Goal: Answer question/provide support: Share knowledge or assist other users

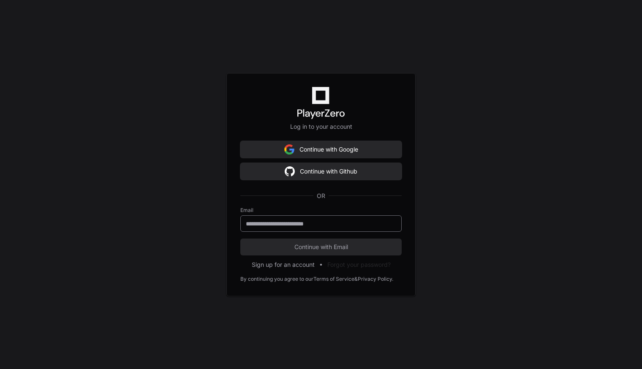
click at [262, 225] on input "email" at bounding box center [321, 224] width 150 height 8
paste input "**********"
type input "**********"
click at [246, 215] on div "**********" at bounding box center [320, 223] width 161 height 16
click at [294, 245] on span "Continue with Email" at bounding box center [320, 247] width 161 height 8
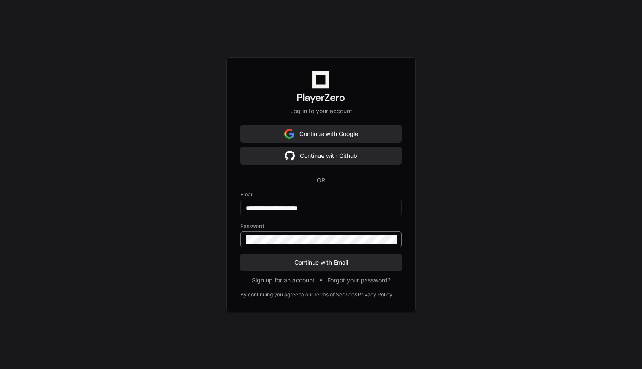
click at [316, 243] on div at bounding box center [320, 239] width 161 height 16
click at [316, 257] on button "Continue with Email" at bounding box center [320, 262] width 161 height 17
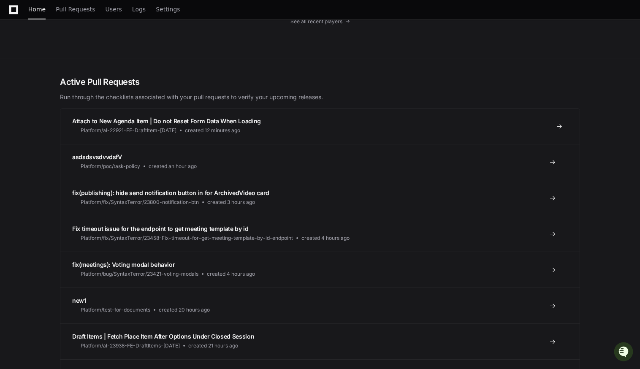
scroll to position [233, 0]
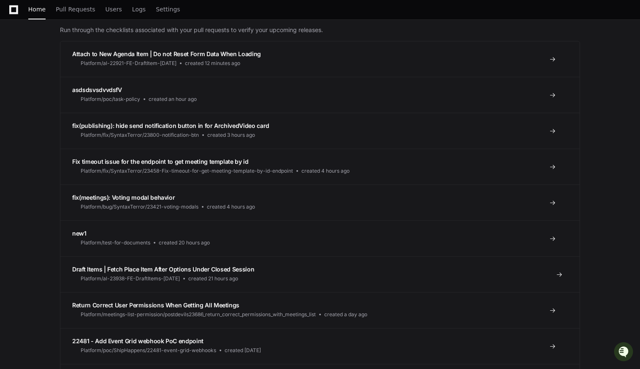
click at [148, 268] on span "Draft Items | Fetch Place Item After Options Under Closed Session" at bounding box center [163, 269] width 182 height 7
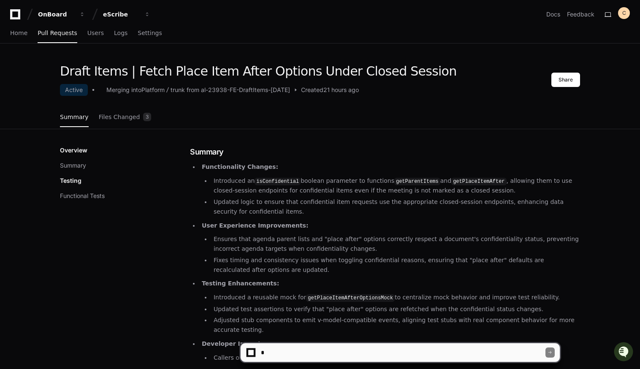
click at [293, 352] on textarea at bounding box center [402, 352] width 286 height 19
type textarea "**********"
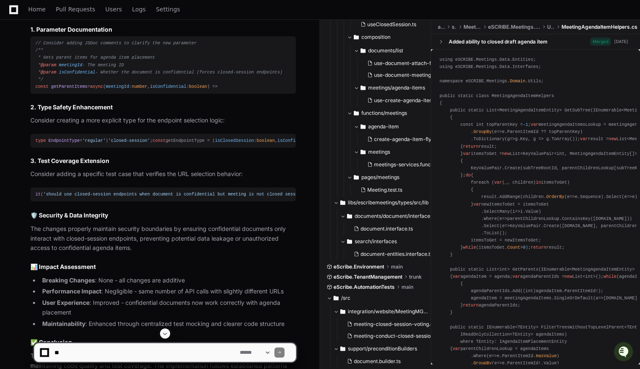
scroll to position [1018, 0]
click at [75, 144] on div "type EndpointType = 'regular' | 'closed-session' ; const getEndpointType = ( is…" at bounding box center [162, 140] width 255 height 7
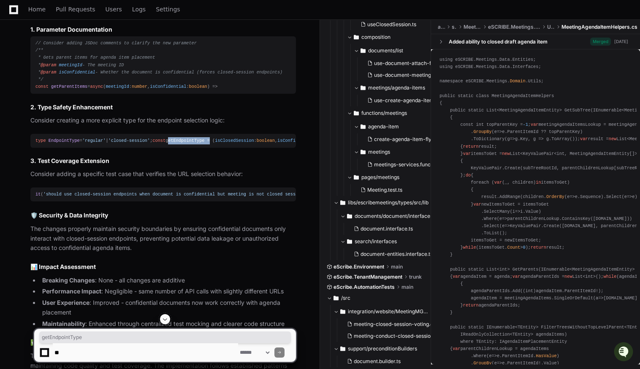
click at [75, 144] on div "type EndpointType = 'regular' | 'closed-session' ; const getEndpointType = ( is…" at bounding box center [162, 140] width 255 height 7
click at [68, 142] on div "type EndpointType = 'regular' | 'closed-session' ; const getEndpointType = ( is…" at bounding box center [162, 140] width 255 height 7
click at [68, 141] on div "type EndpointType = 'regular' | 'closed-session' ; const getEndpointType = ( is…" at bounding box center [162, 140] width 255 height 7
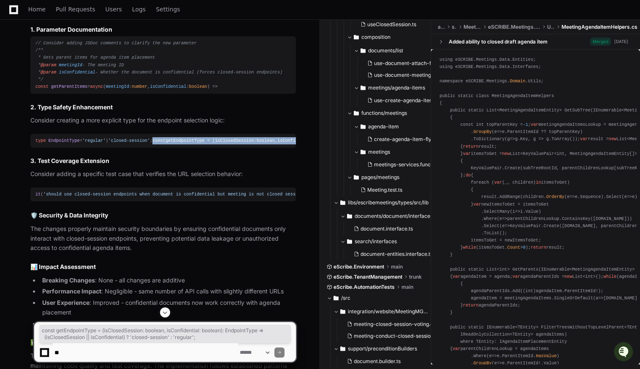
drag, startPoint x: 34, startPoint y: 141, endPoint x: 204, endPoint y: 149, distance: 170.8
click at [204, 148] on pre "type EndpointType = 'regular' | 'closed-session' ; const getEndpointType = ( is…" at bounding box center [163, 141] width 266 height 14
click at [131, 355] on textarea at bounding box center [145, 352] width 185 height 19
type textarea "**********"
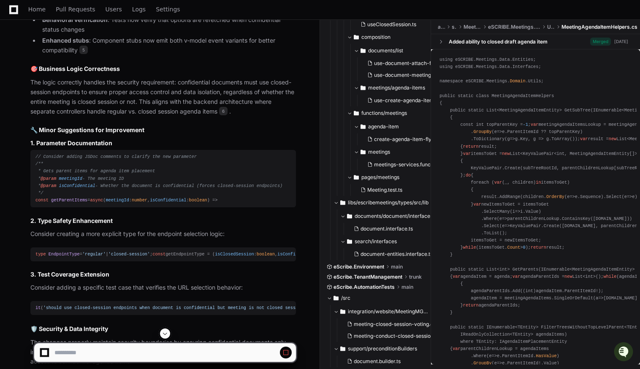
scroll to position [905, 0]
click at [92, 212] on article "PR Review: Draft Items | Fetch Place Item After Options Under Closed Session Th…" at bounding box center [163, 101] width 266 height 803
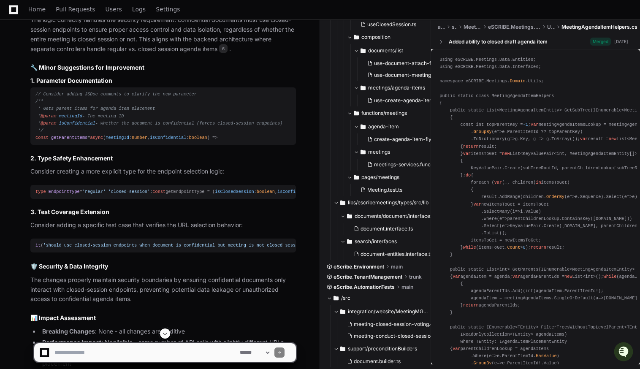
scroll to position [967, 0]
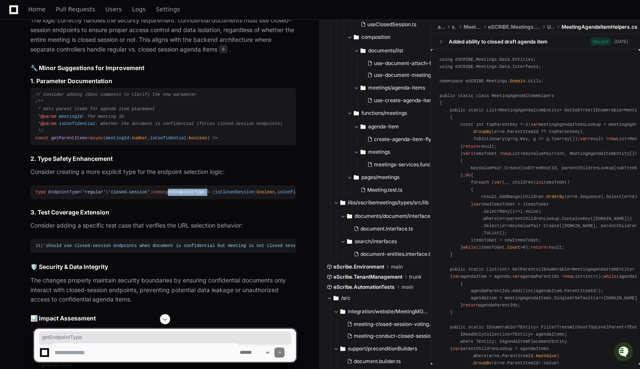
drag, startPoint x: 51, startPoint y: 193, endPoint x: 85, endPoint y: 193, distance: 34.2
click at [85, 193] on div "type EndpointType = 'regular' | 'closed-session' ; const getEndpointType = ( is…" at bounding box center [162, 192] width 255 height 7
copy div "getEndpointType"
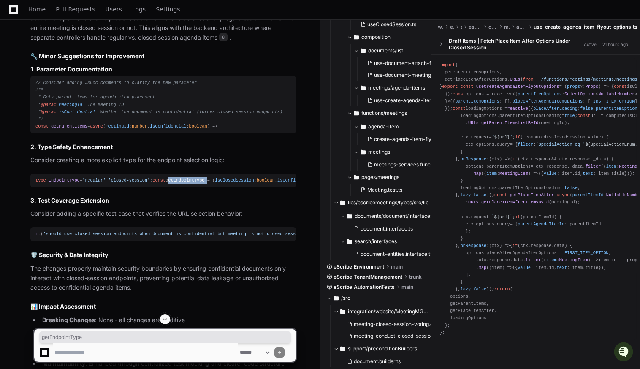
scroll to position [978, 0]
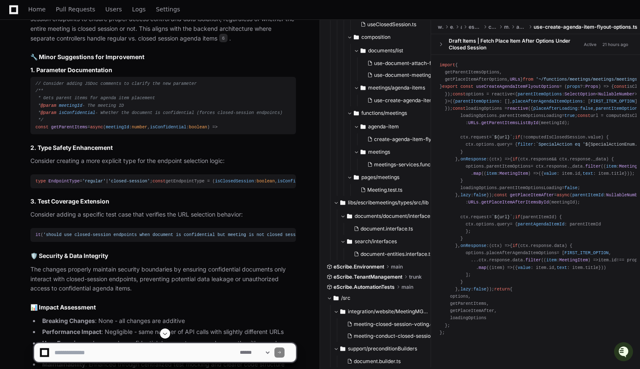
click at [160, 178] on div "type EndpointType = 'regular' | 'closed-session' ; const getEndpointType = ( is…" at bounding box center [162, 181] width 255 height 7
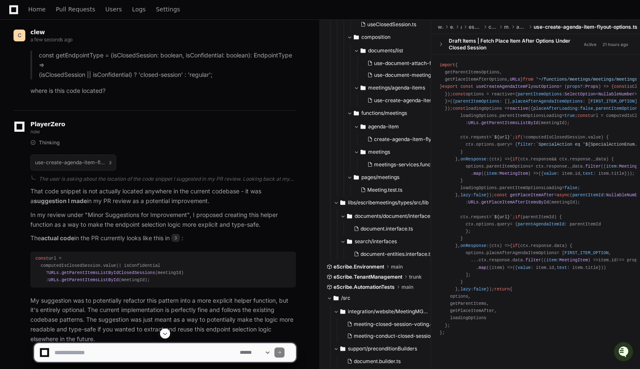
scroll to position [1477, 0]
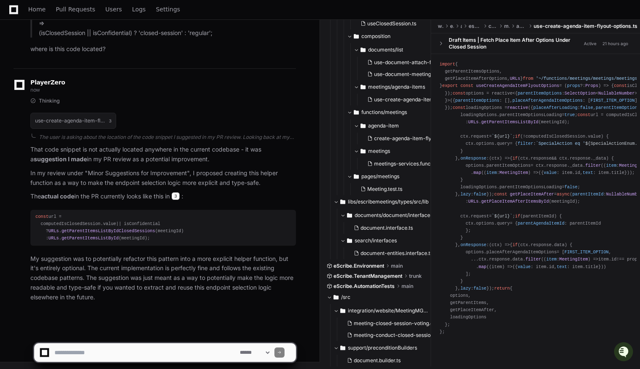
click at [180, 196] on span "3" at bounding box center [175, 196] width 8 height 8
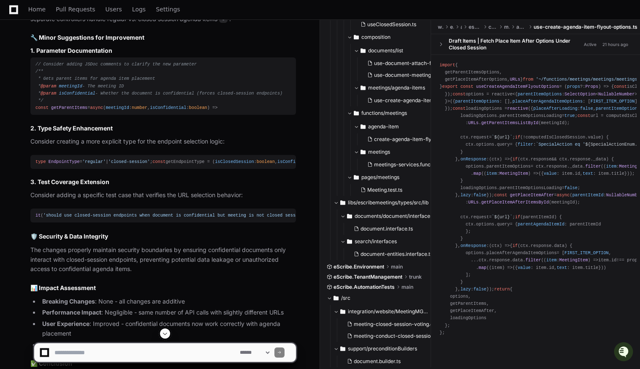
scroll to position [983, 0]
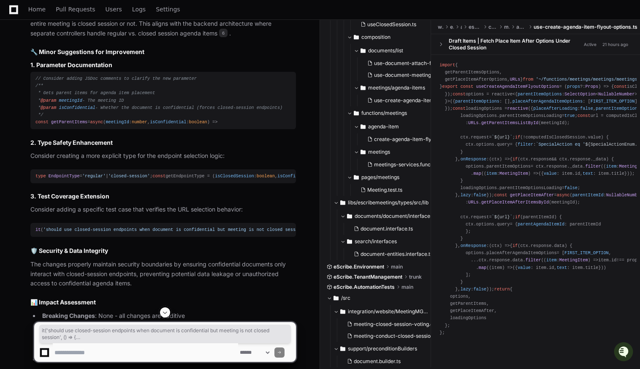
drag, startPoint x: 51, startPoint y: 255, endPoint x: 32, endPoint y: 238, distance: 25.1
click at [32, 237] on pre "it ( 'should use closed-session endpoints when document is confidential but mee…" at bounding box center [163, 230] width 266 height 14
click at [86, 352] on textarea at bounding box center [145, 352] width 185 height 19
drag, startPoint x: 43, startPoint y: 257, endPoint x: 34, endPoint y: 239, distance: 20.6
click at [34, 237] on pre "it ( 'should use closed-session endpoints when document is confidential but mee…" at bounding box center [163, 230] width 266 height 14
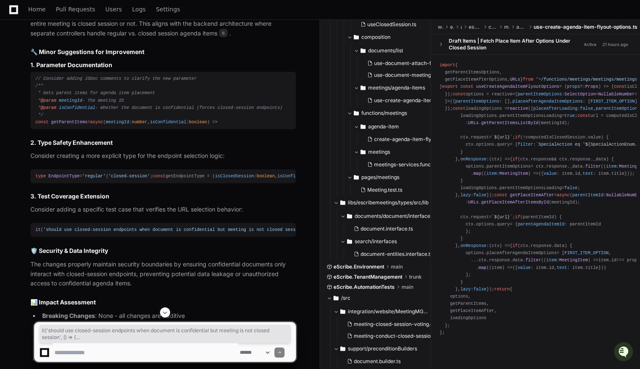
copy div "it ( 'should use closed-session endpoints when document is confidential but mee…"
click at [130, 353] on textarea at bounding box center [145, 352] width 185 height 19
type textarea "**********"
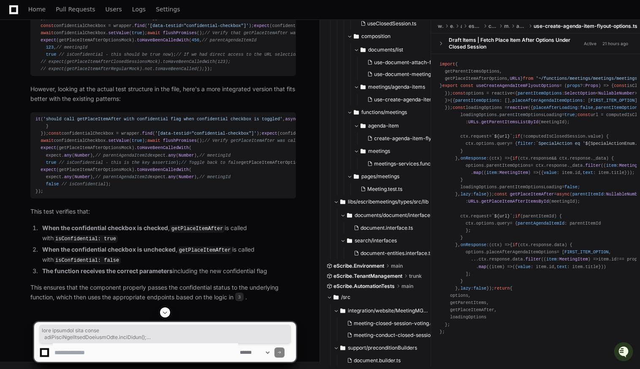
scroll to position [2340, 0]
drag, startPoint x: 50, startPoint y: 267, endPoint x: 35, endPoint y: 212, distance: 57.3
click at [35, 195] on div "it ( 'should call getPlaceItemAfter with confidential flag when confidential ch…" at bounding box center [162, 155] width 255 height 79
copy div "it ( 'should call getPlaceItemAfter with confidential flag when confidential ch…"
click at [213, 195] on div "it ( 'should call getPlaceItemAfter with confidential flag when confidential ch…" at bounding box center [162, 155] width 255 height 79
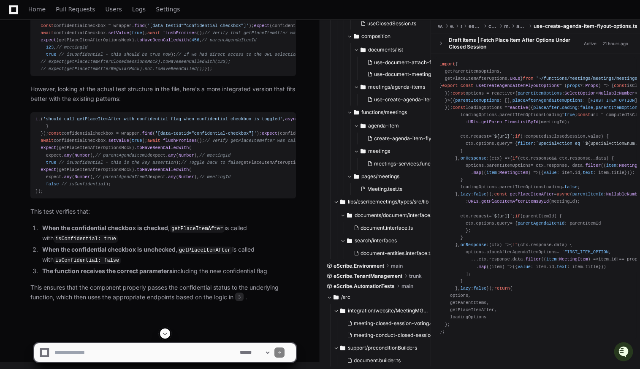
scroll to position [2006, 0]
